Goal: Check status: Check status

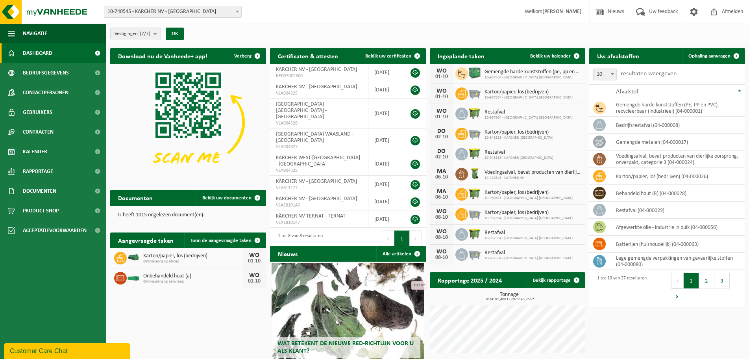
click at [499, 54] on div "Ingeplande taken Bekijk uw kalender" at bounding box center [508, 56] width 156 height 16
click at [538, 54] on span "Bekijk uw kalender" at bounding box center [550, 56] width 41 height 5
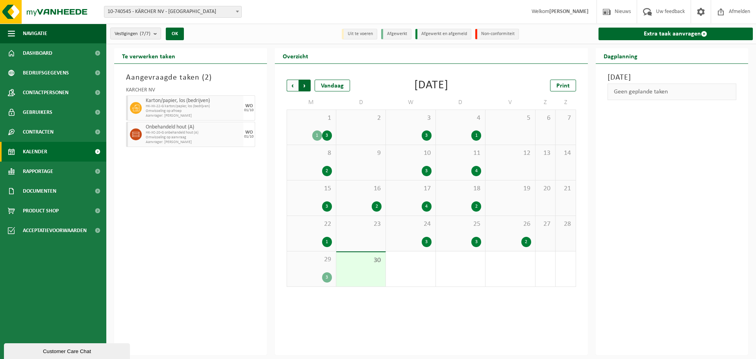
click at [290, 84] on span "Vorige" at bounding box center [293, 86] width 12 height 12
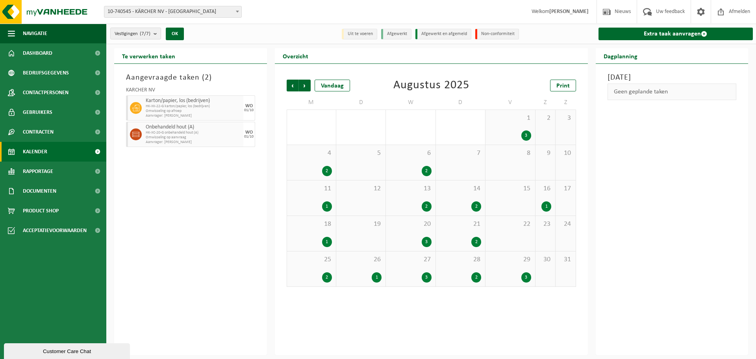
click at [324, 267] on div "25 2" at bounding box center [311, 268] width 49 height 35
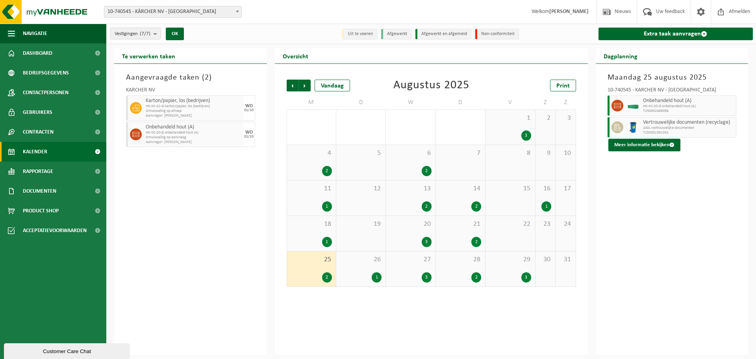
click at [665, 127] on span "240L vertrouwelijke documenten" at bounding box center [688, 128] width 91 height 5
click at [651, 144] on button "Meer informatie bekijken" at bounding box center [644, 145] width 72 height 13
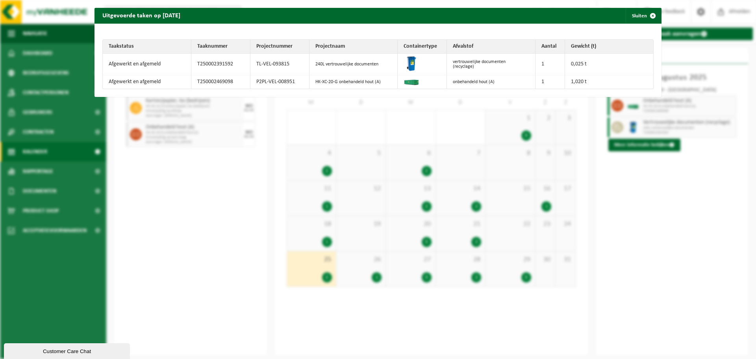
click at [407, 63] on img at bounding box center [411, 63] width 16 height 16
click at [647, 183] on div "Uitgevoerde taken op 2025-08-25 Sluiten Taakstatus Taaknummer Projectnummer Pro…" at bounding box center [378, 179] width 756 height 359
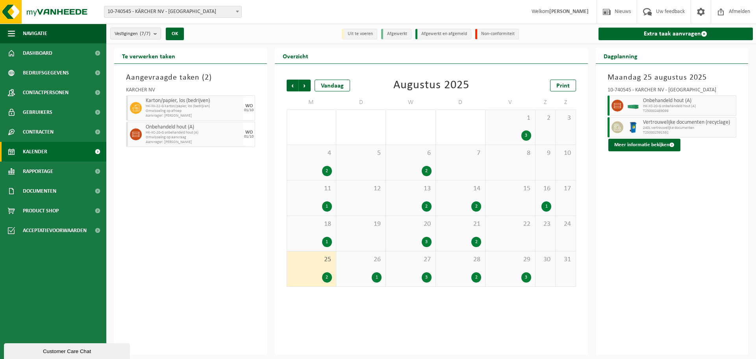
click at [667, 123] on span "Vertrouwelijke documenten (recyclage)" at bounding box center [688, 122] width 91 height 6
click at [153, 33] on button "Vestigingen (7/7)" at bounding box center [135, 34] width 51 height 12
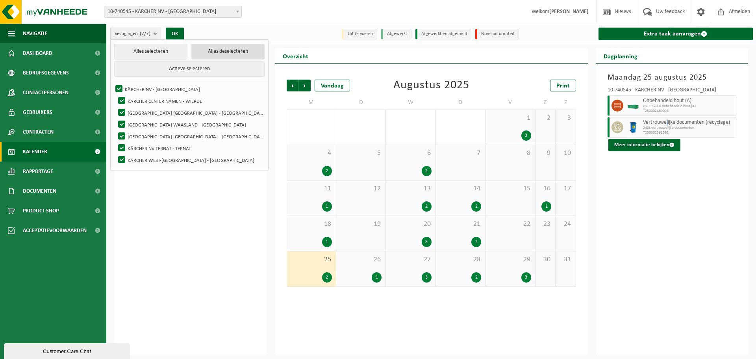
click at [193, 52] on button "Alles deselecteren" at bounding box center [227, 52] width 73 height 16
checkbox input "false"
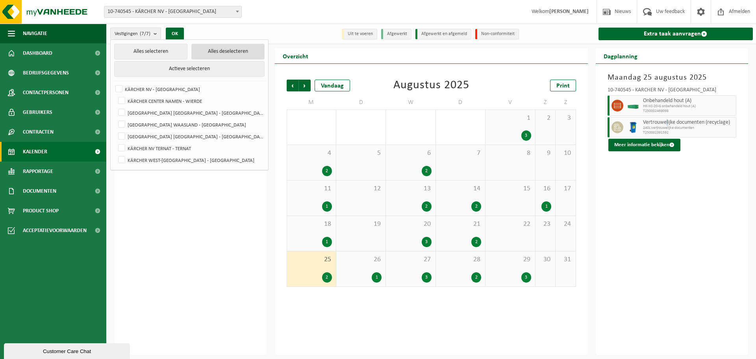
checkbox input "false"
click at [117, 88] on label "KÄRCHER NV - [GEOGRAPHIC_DATA]" at bounding box center [189, 89] width 150 height 12
click at [113, 83] on input "KÄRCHER NV - [GEOGRAPHIC_DATA]" at bounding box center [112, 83] width 0 height 0
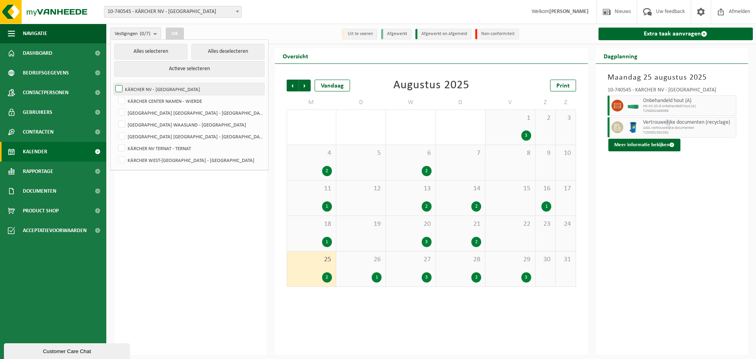
checkbox input "true"
click at [171, 32] on button "OK" at bounding box center [175, 34] width 18 height 13
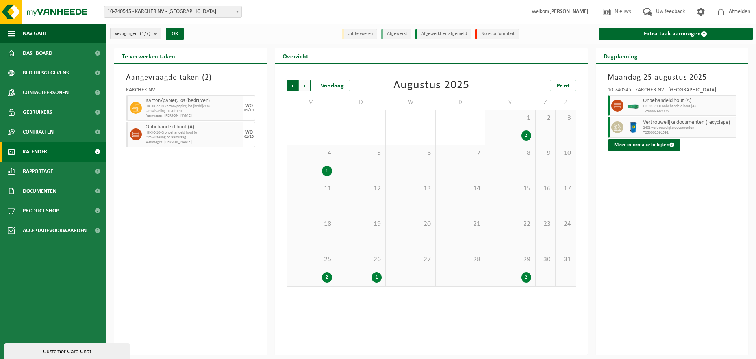
click at [304, 82] on span "Volgende" at bounding box center [305, 86] width 12 height 12
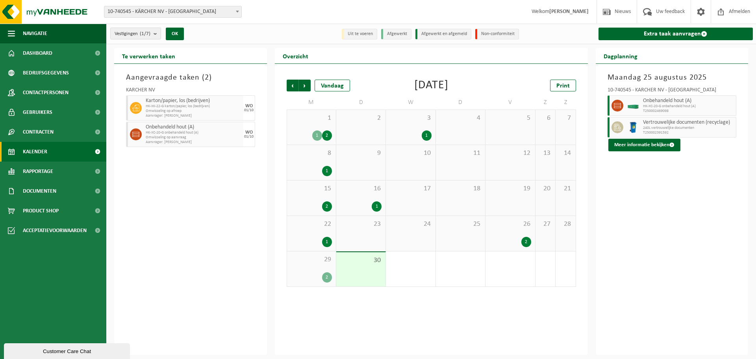
click at [312, 240] on div "1" at bounding box center [311, 242] width 41 height 10
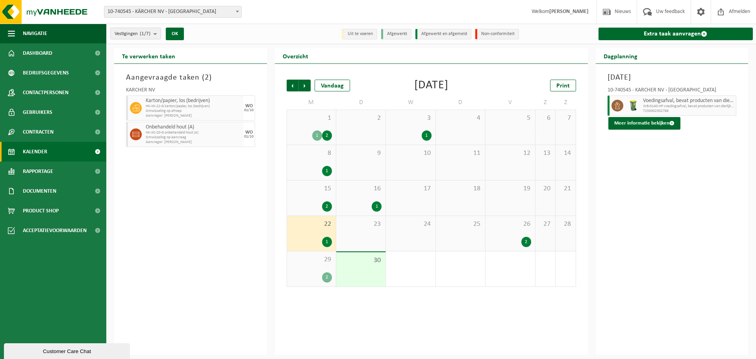
click at [362, 209] on div "1" at bounding box center [360, 206] width 41 height 10
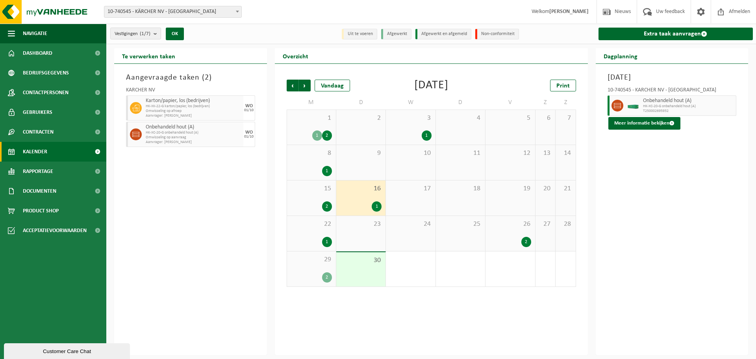
click at [507, 233] on div "26 2" at bounding box center [509, 233] width 49 height 35
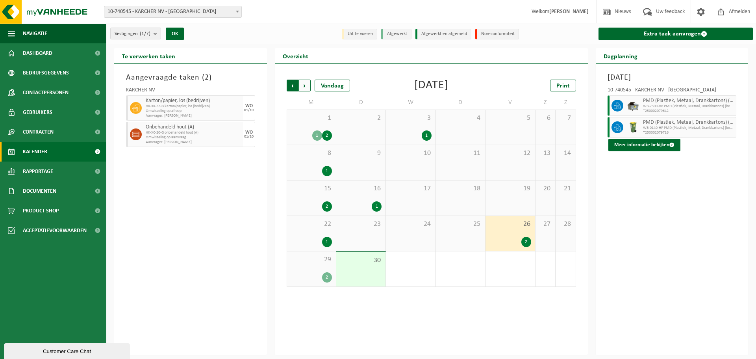
click at [305, 88] on span "Volgende" at bounding box center [305, 86] width 12 height 12
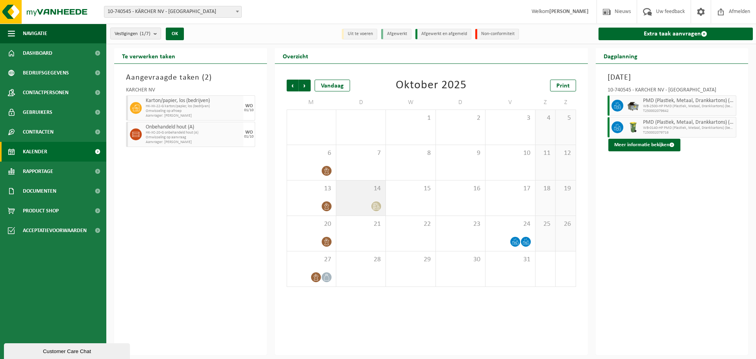
click at [366, 201] on div at bounding box center [360, 206] width 41 height 11
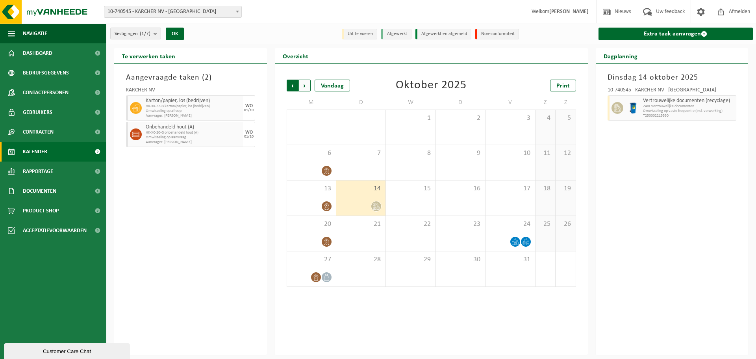
click at [305, 85] on span "Volgende" at bounding box center [305, 86] width 12 height 12
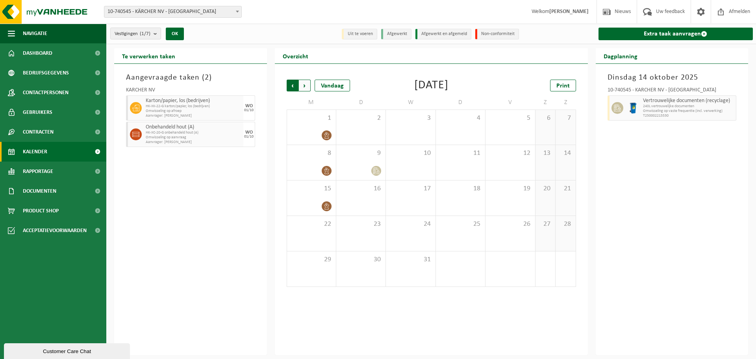
click at [305, 83] on span "Volgende" at bounding box center [305, 86] width 12 height 12
